Goal: Transaction & Acquisition: Purchase product/service

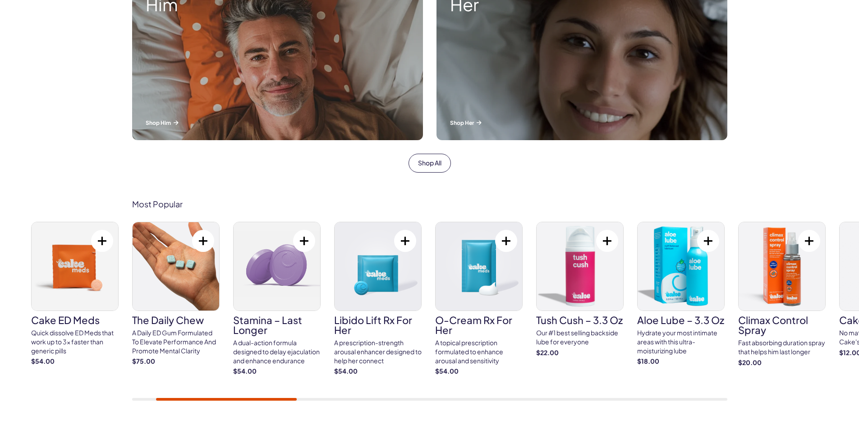
scroll to position [451, 0]
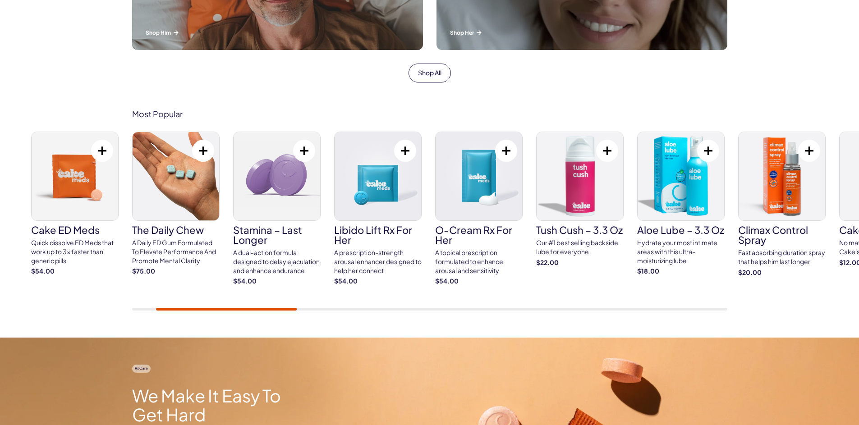
drag, startPoint x: 267, startPoint y: 311, endPoint x: 371, endPoint y: 311, distance: 104.1
click at [371, 311] on div "Most Popular Cake ED Meds Quick dissolve ED Meds that work up to 3x faster than…" at bounding box center [429, 210] width 859 height 256
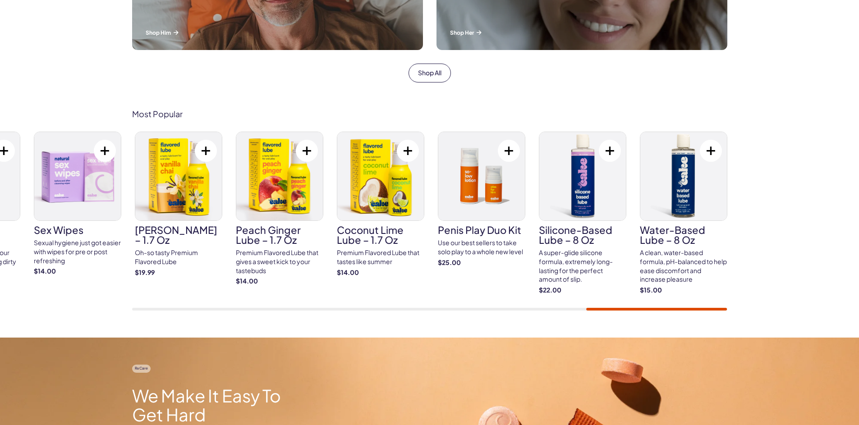
click at [698, 308] on div at bounding box center [429, 309] width 595 height 3
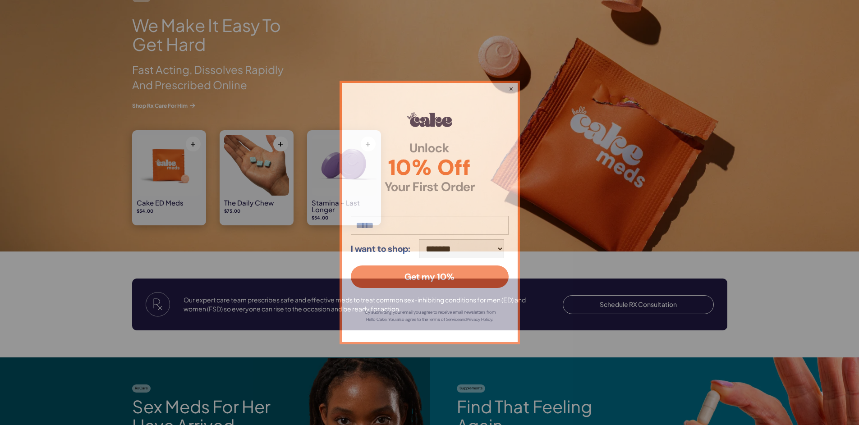
scroll to position [902, 0]
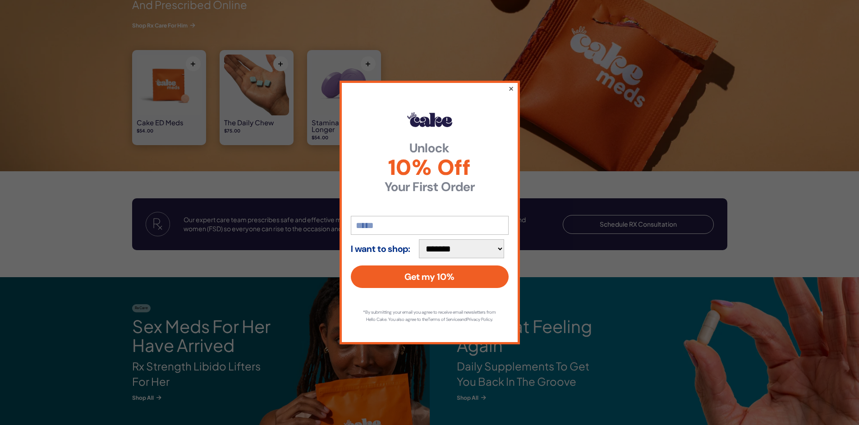
click at [510, 86] on button "×" at bounding box center [511, 88] width 6 height 11
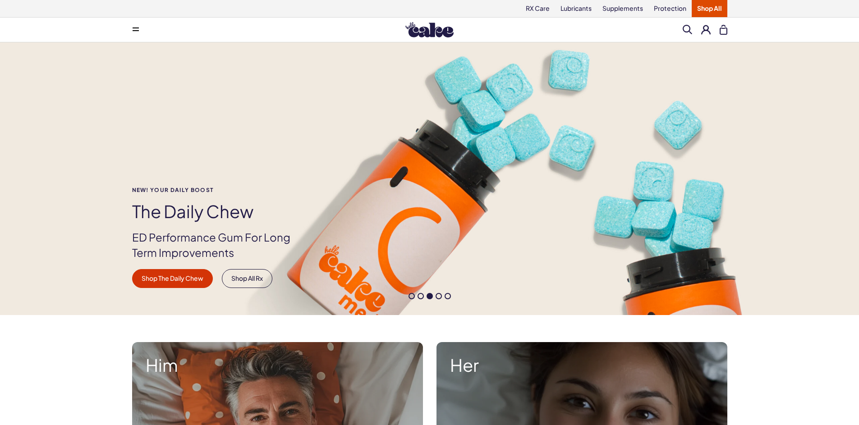
scroll to position [180, 0]
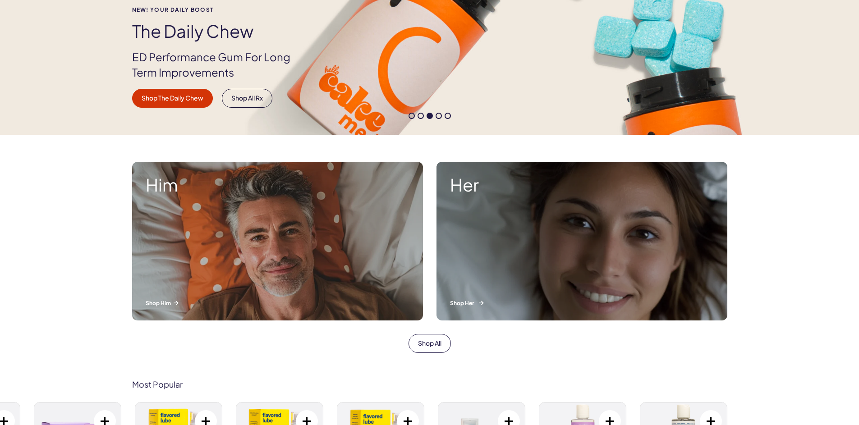
click at [485, 275] on div "Her Shop Her" at bounding box center [581, 241] width 291 height 159
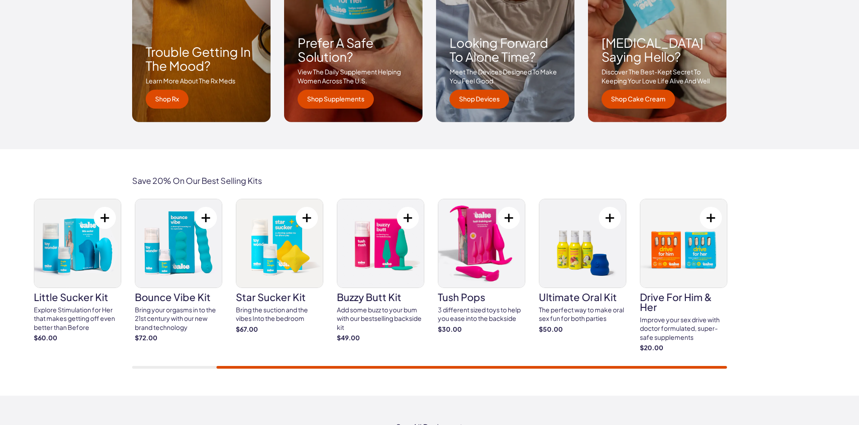
click at [770, 367] on div "Save 20% On Our Best Selling Kits little sucker kit Explore Stimulation for Her…" at bounding box center [429, 272] width 859 height 247
click at [476, 243] on img at bounding box center [481, 243] width 87 height 88
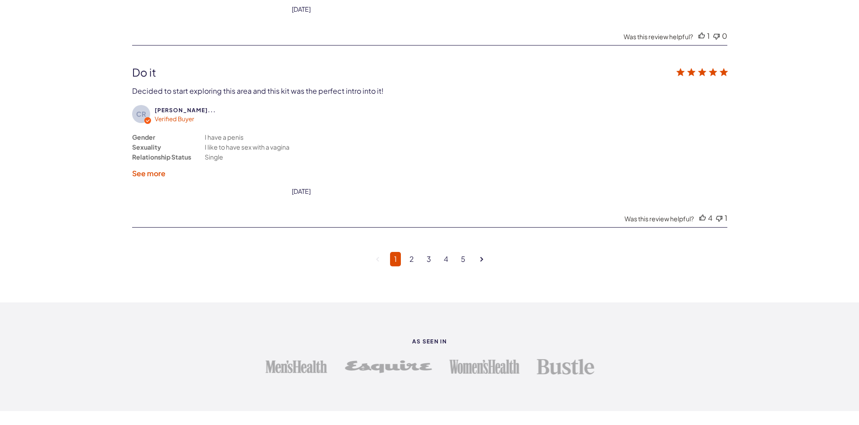
scroll to position [2434, 0]
